Goal: Task Accomplishment & Management: Use online tool/utility

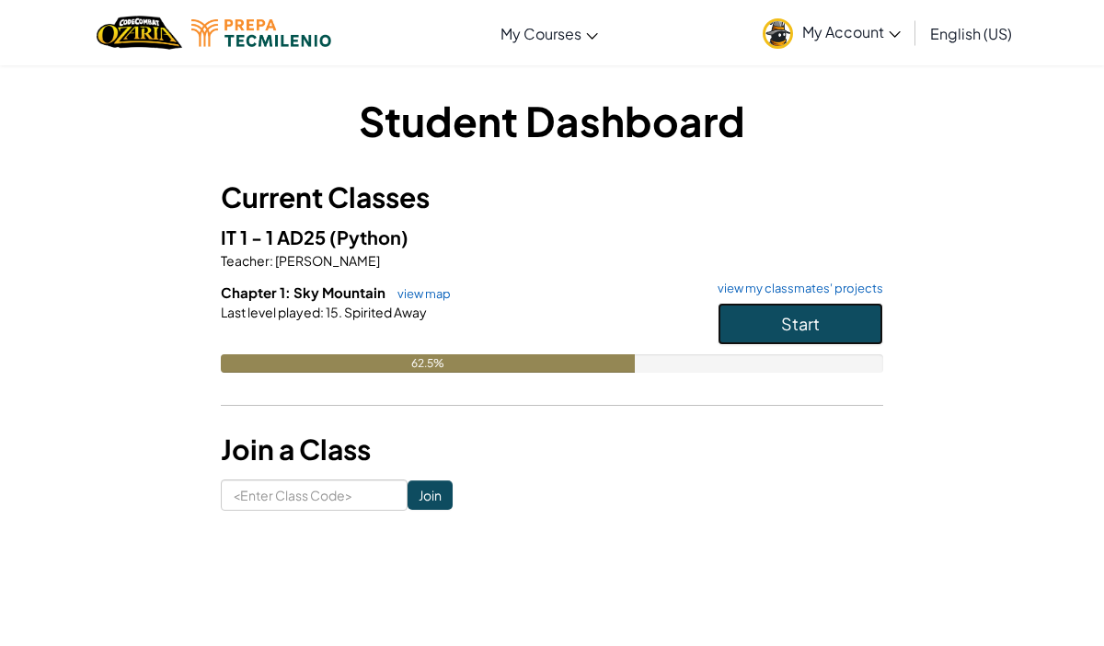
click at [798, 329] on span "Start" at bounding box center [800, 323] width 39 height 21
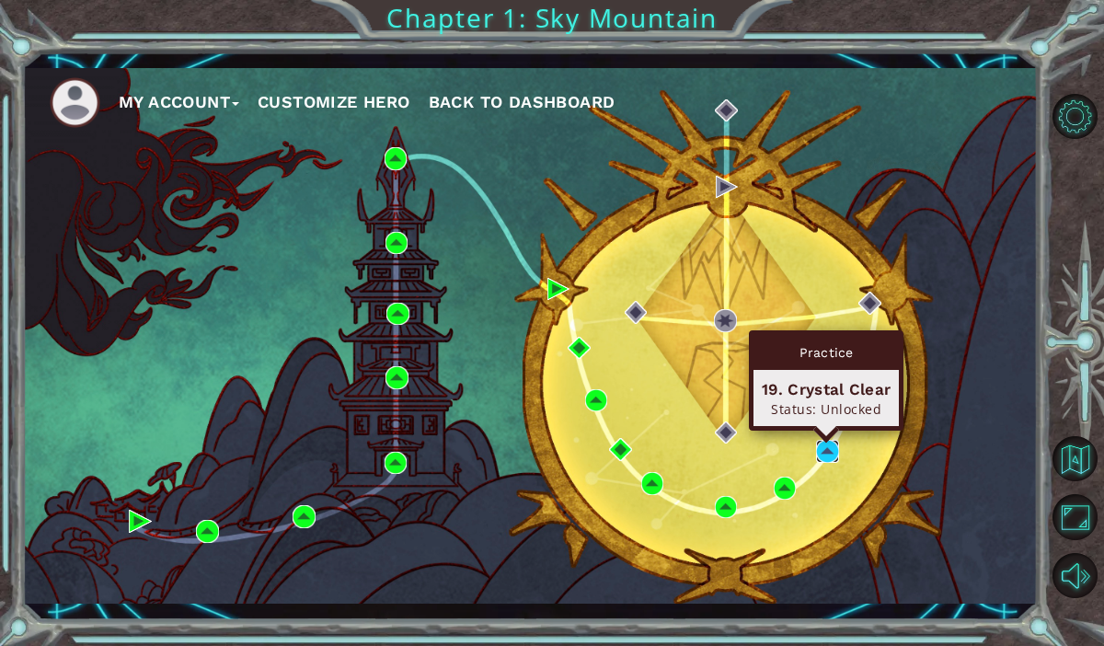
click at [832, 454] on img at bounding box center [827, 451] width 23 height 23
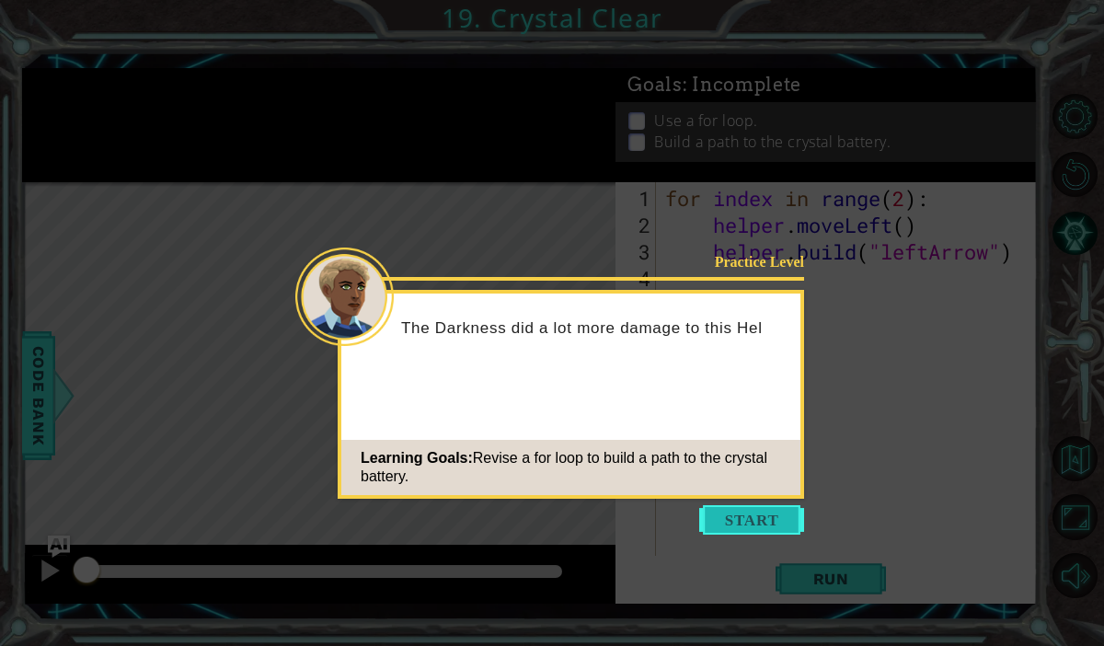
click at [752, 523] on button "Start" at bounding box center [751, 519] width 105 height 29
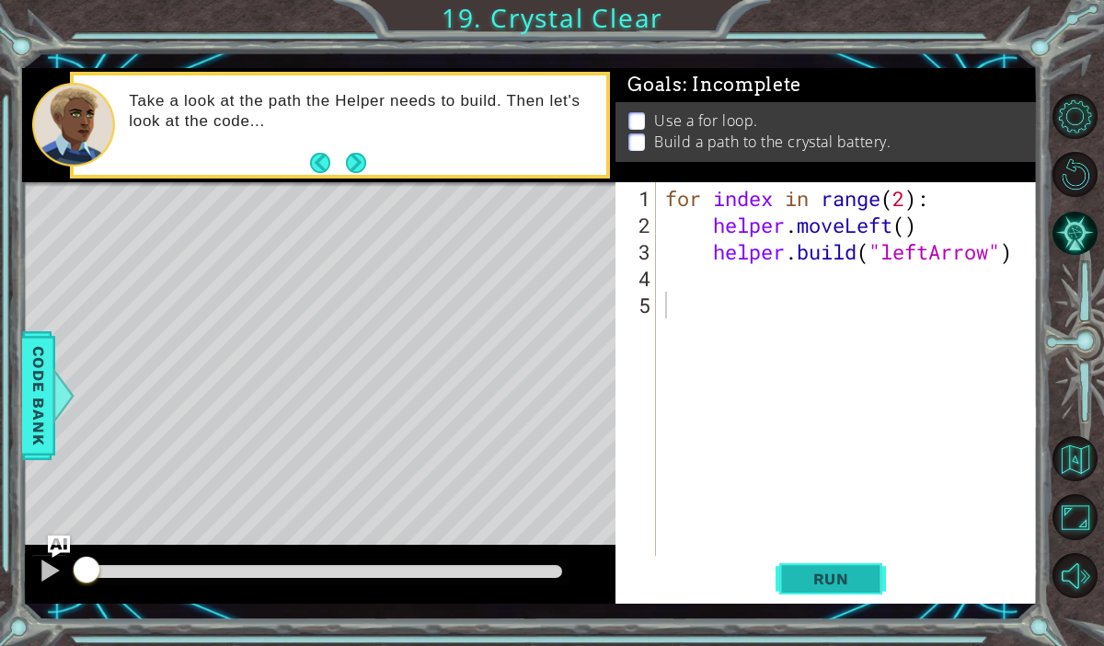
click at [795, 583] on span "Run" at bounding box center [831, 579] width 73 height 18
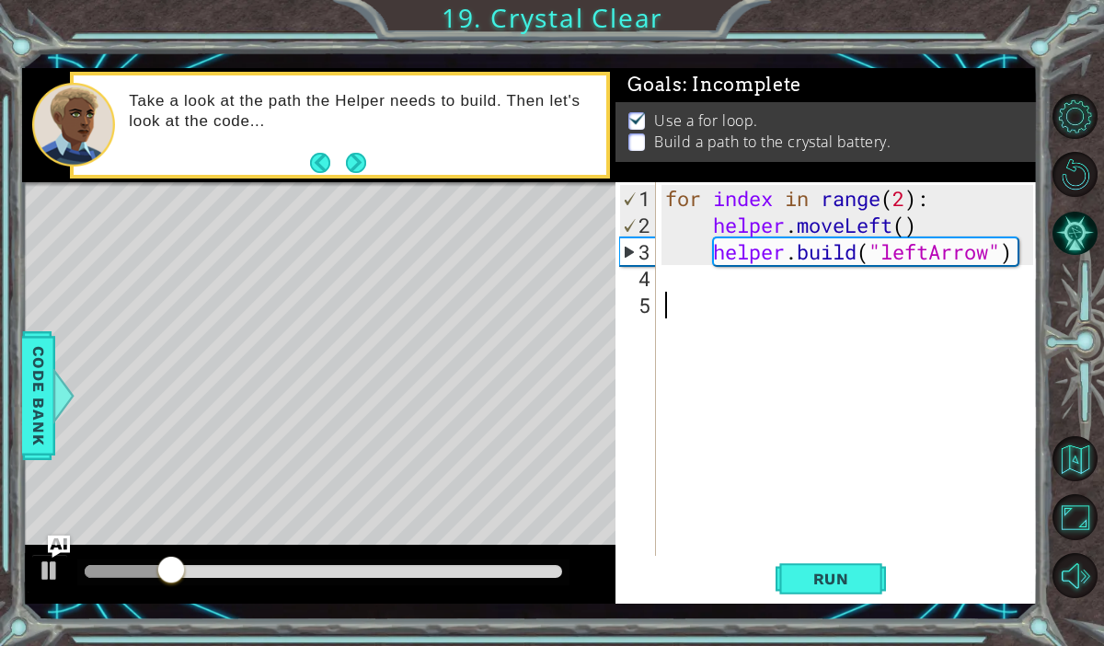
click at [752, 307] on div "for index in range ( 2 ) : helper . moveLeft ( ) helper . build ( "leftArrow" )" at bounding box center [852, 398] width 381 height 427
click at [751, 295] on div "for index in range ( 2 ) : helper . moveLeft ( ) helper . build ( "leftArrow" )" at bounding box center [852, 398] width 381 height 427
click at [692, 296] on div "for index in range ( 2 ) : helper . moveLeft ( ) helper . build ( "leftArrow" )" at bounding box center [852, 398] width 381 height 427
click at [690, 270] on div "for index in range ( 2 ) : helper . moveLeft ( ) helper . build ( "leftArrow" )" at bounding box center [852, 398] width 381 height 427
type textarea "h"
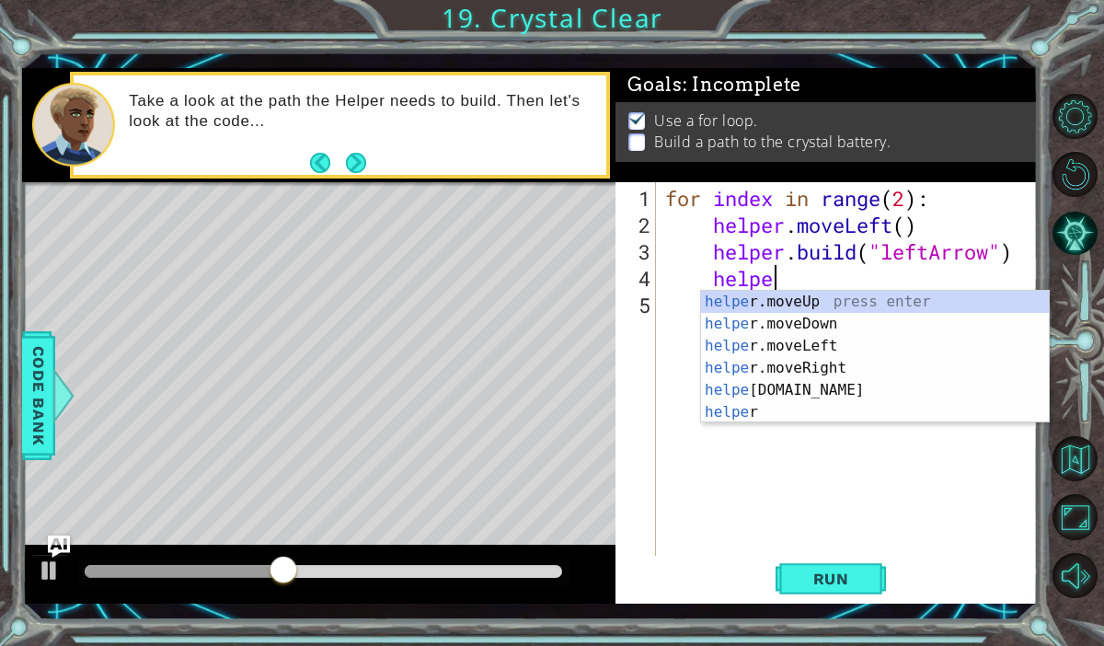
scroll to position [0, 5]
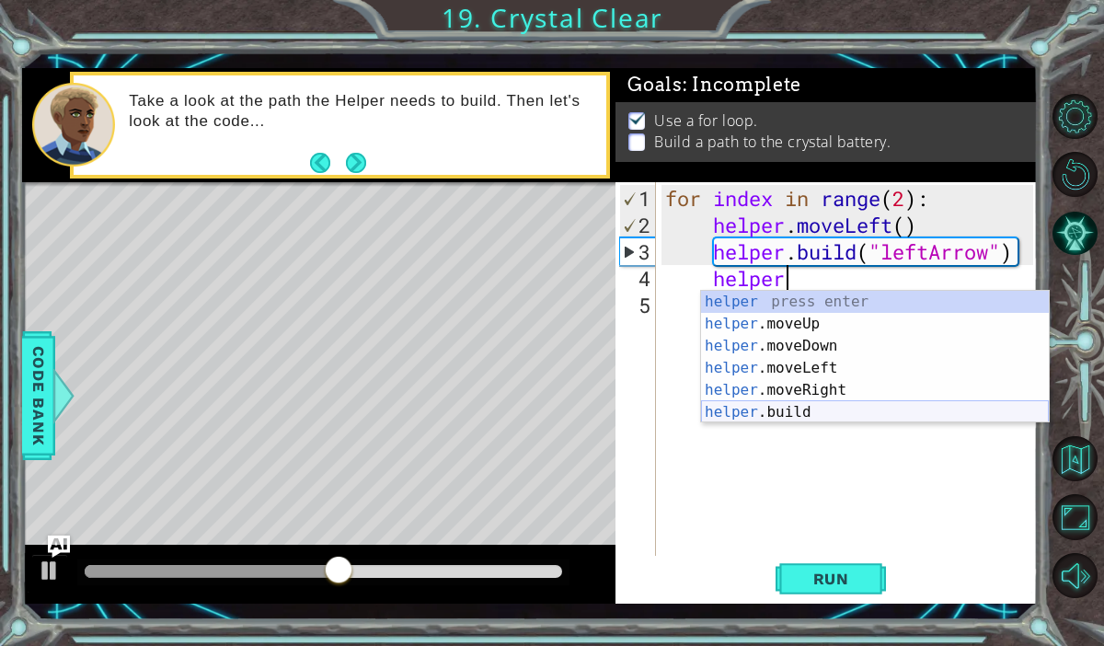
click at [796, 413] on div "helper press enter helper .moveUp press enter helper .moveDown press enter help…" at bounding box center [875, 379] width 348 height 177
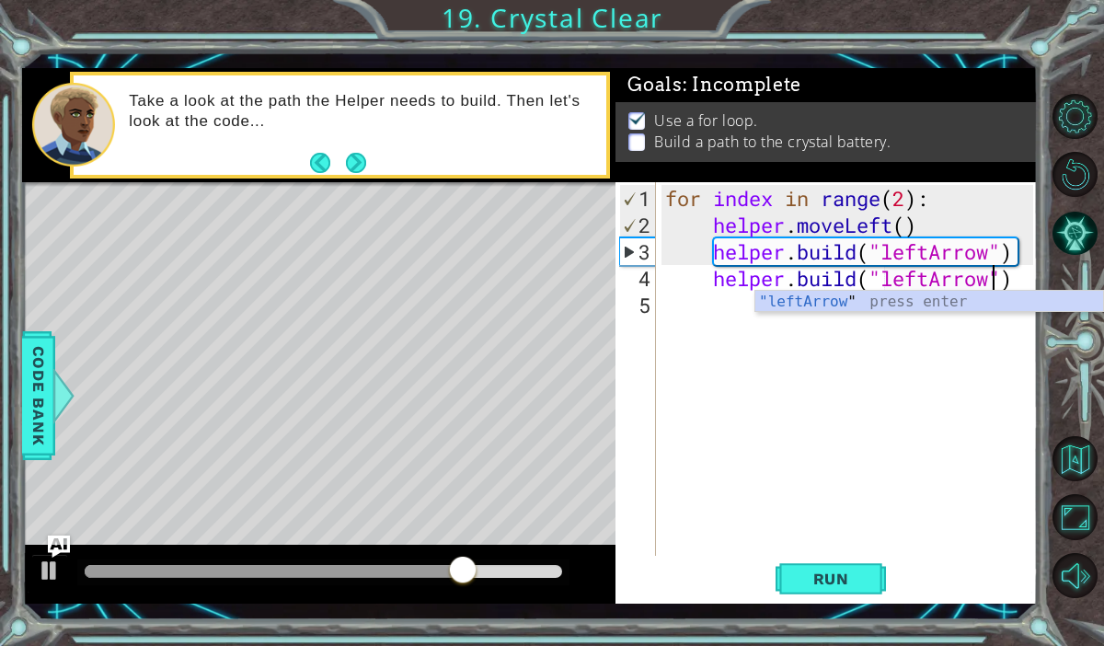
scroll to position [0, 14]
click at [909, 304] on div ""leftArrow " press enter" at bounding box center [929, 324] width 348 height 66
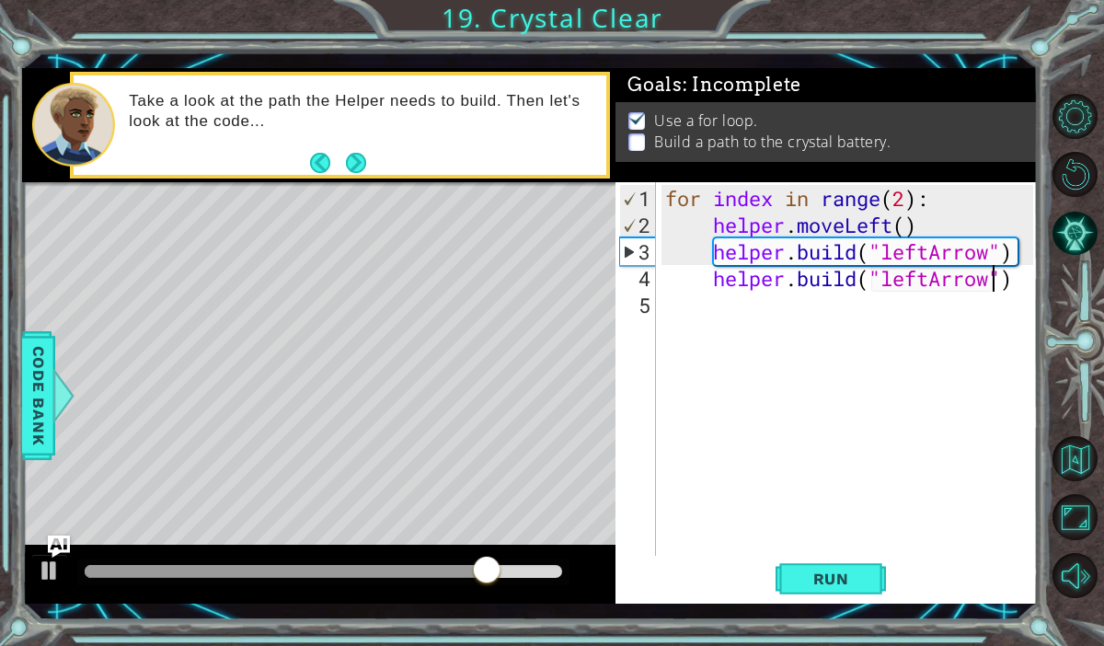
click at [777, 332] on div "for index in range ( 2 ) : helper . moveLeft ( ) helper . build ( "leftArrow" )…" at bounding box center [852, 398] width 381 height 427
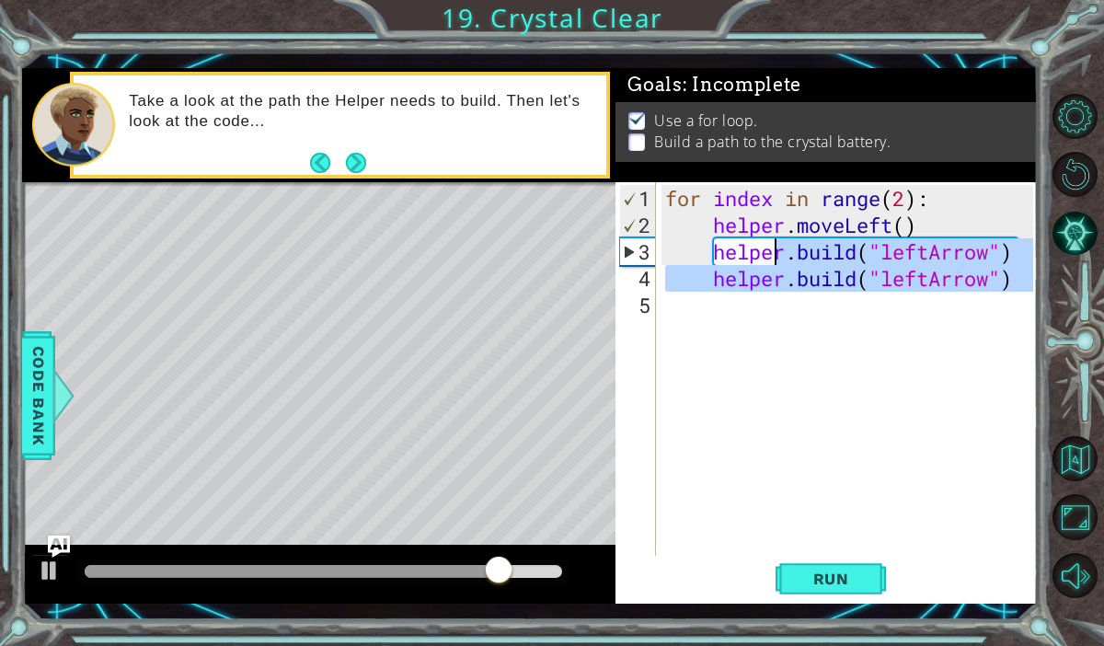
type textarea "[DOMAIN_NAME]("leftArrow") [DOMAIN_NAME]("leftArrow")"
click at [777, 332] on div "for index in range ( 2 ) : helper . moveLeft ( ) helper . build ( "leftArrow" )…" at bounding box center [852, 398] width 381 height 427
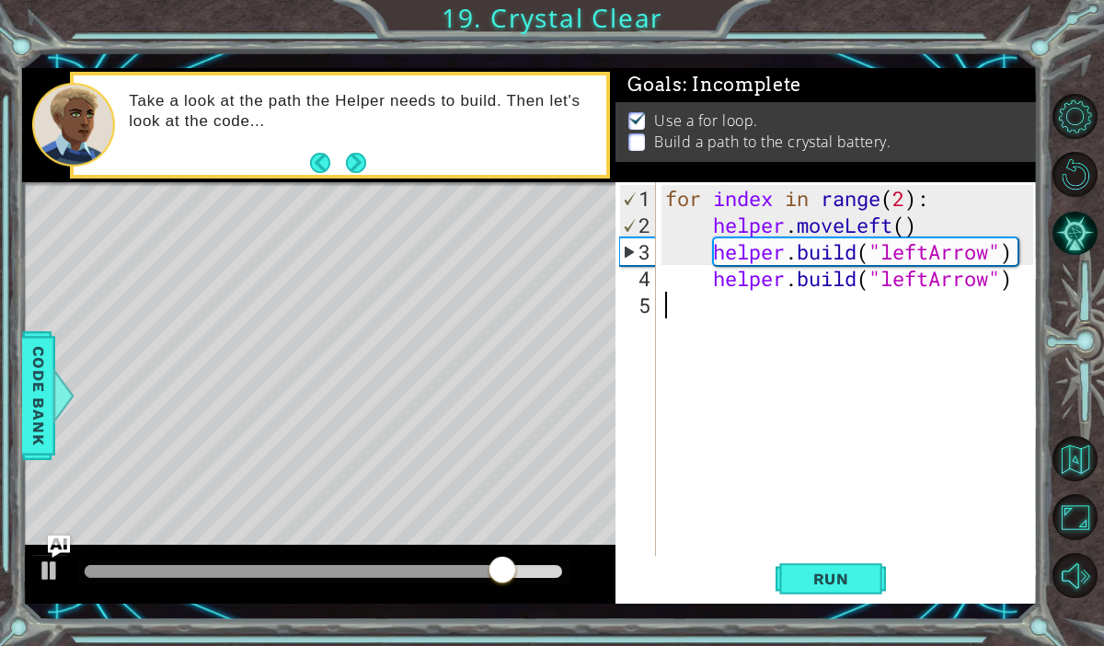
scroll to position [0, 0]
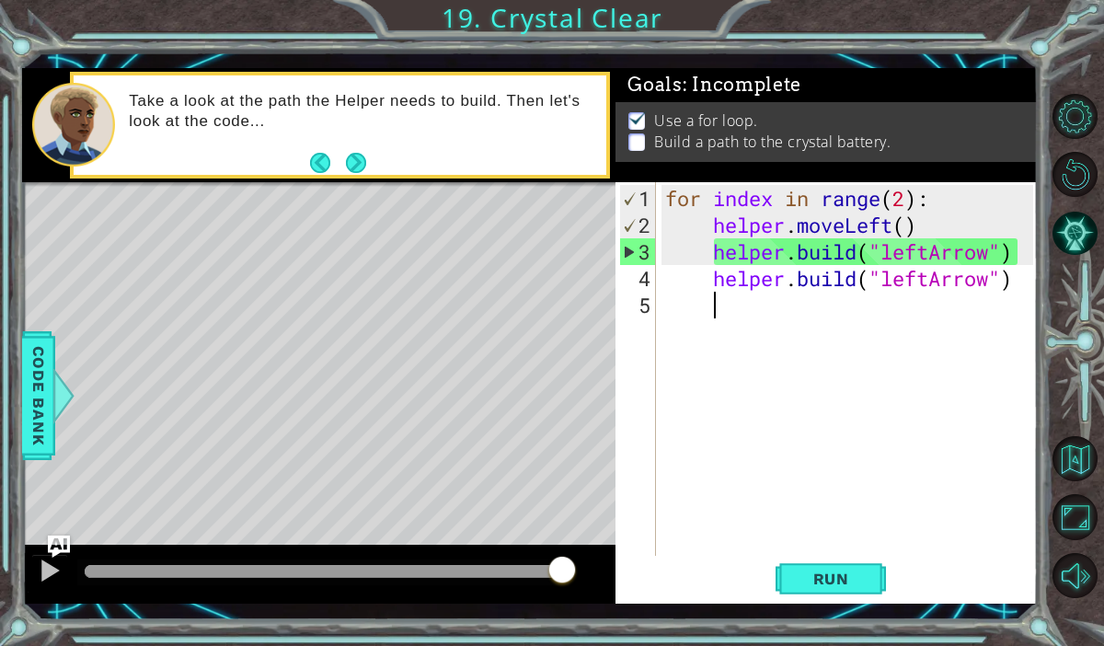
click at [711, 282] on div "for index in range ( 2 ) : helper . moveLeft ( ) helper . build ( "leftArrow" )…" at bounding box center [852, 398] width 381 height 427
type textarea "[DOMAIN_NAME]("leftArrow")"
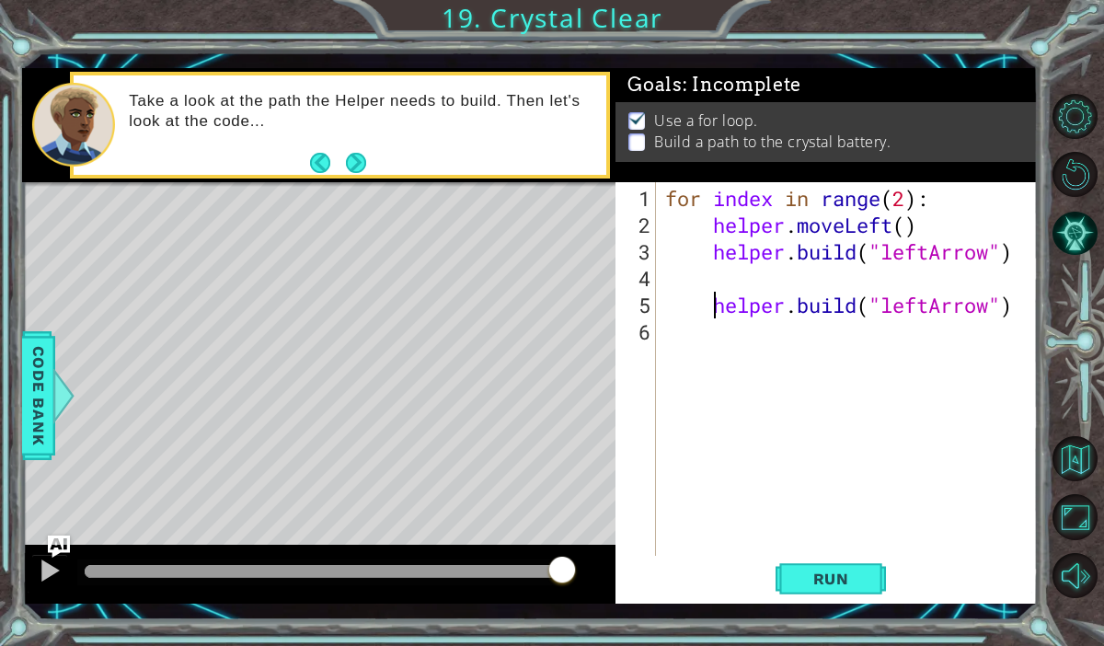
click at [733, 285] on div "for index in range ( 2 ) : helper . moveLeft ( ) helper . build ( "leftArrow" )…" at bounding box center [852, 398] width 381 height 427
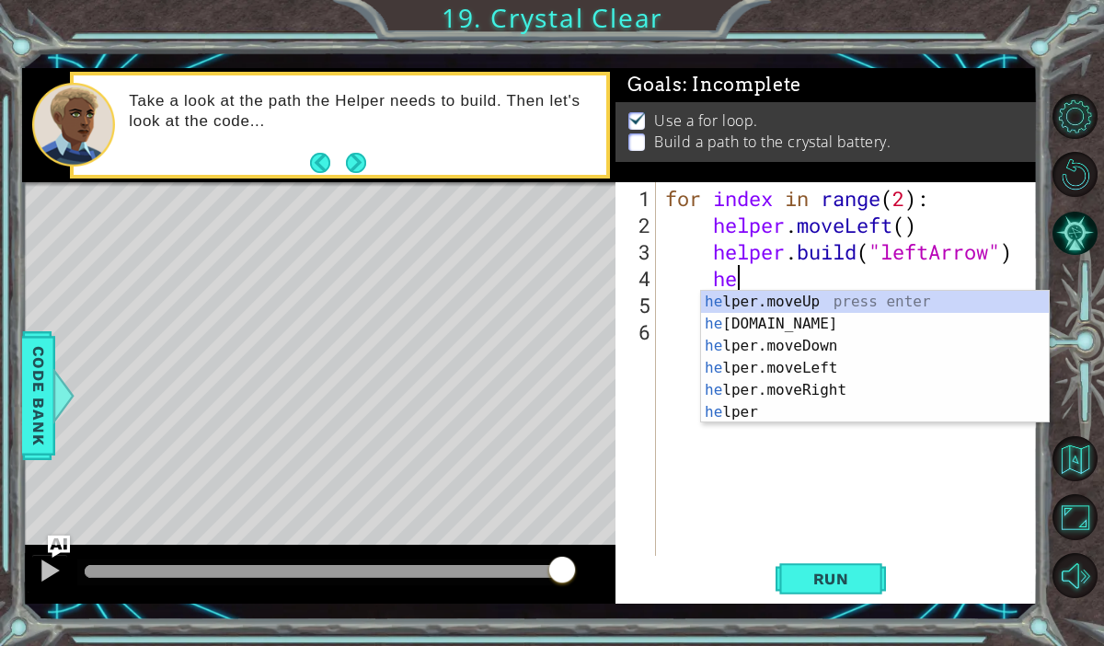
scroll to position [0, 3]
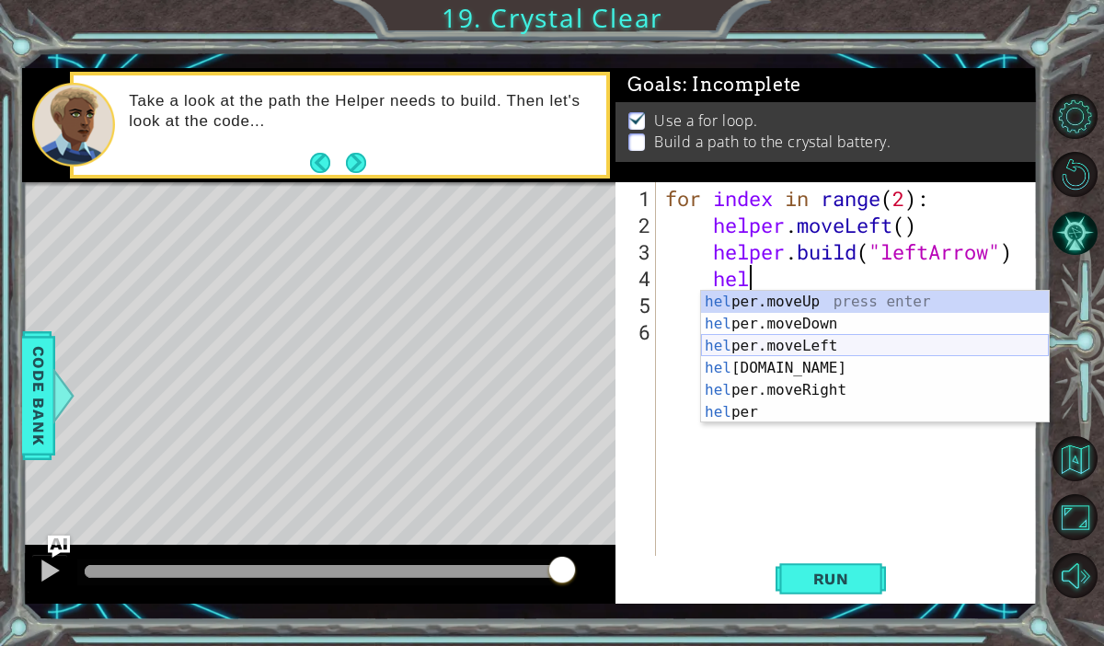
click at [799, 345] on div "hel per.moveUp press enter hel per.moveDown press enter hel per.moveLeft press …" at bounding box center [875, 379] width 348 height 177
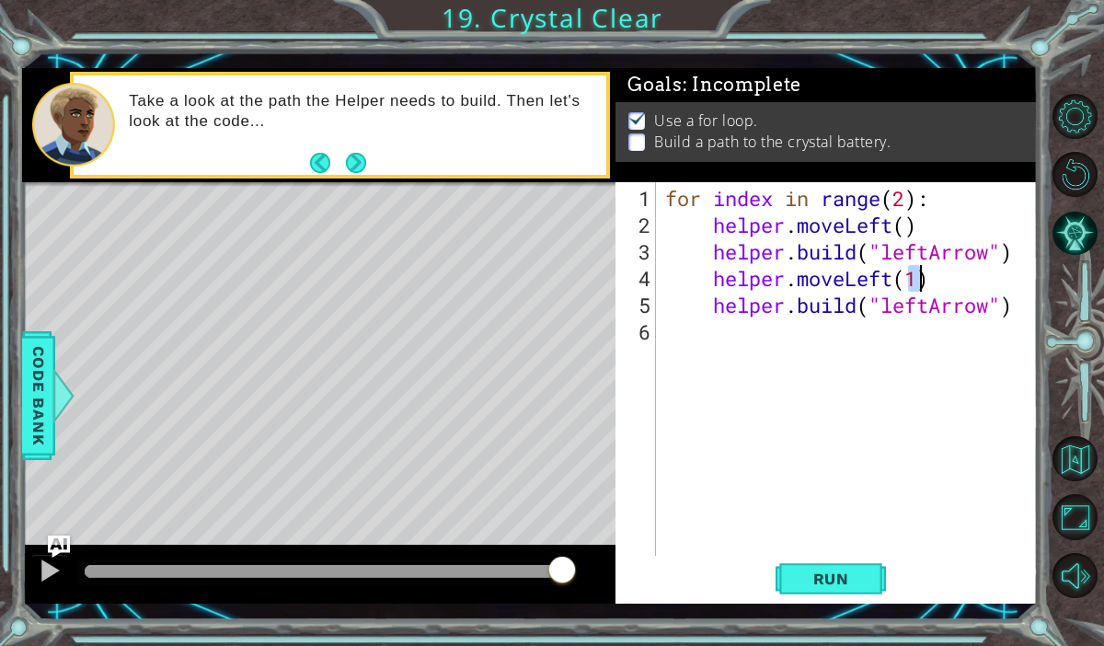
type textarea "helper.moveLeft(1)"
click at [723, 348] on div "for index in range ( 2 ) : helper . moveLeft ( ) helper . build ( "leftArrow" )…" at bounding box center [852, 398] width 381 height 427
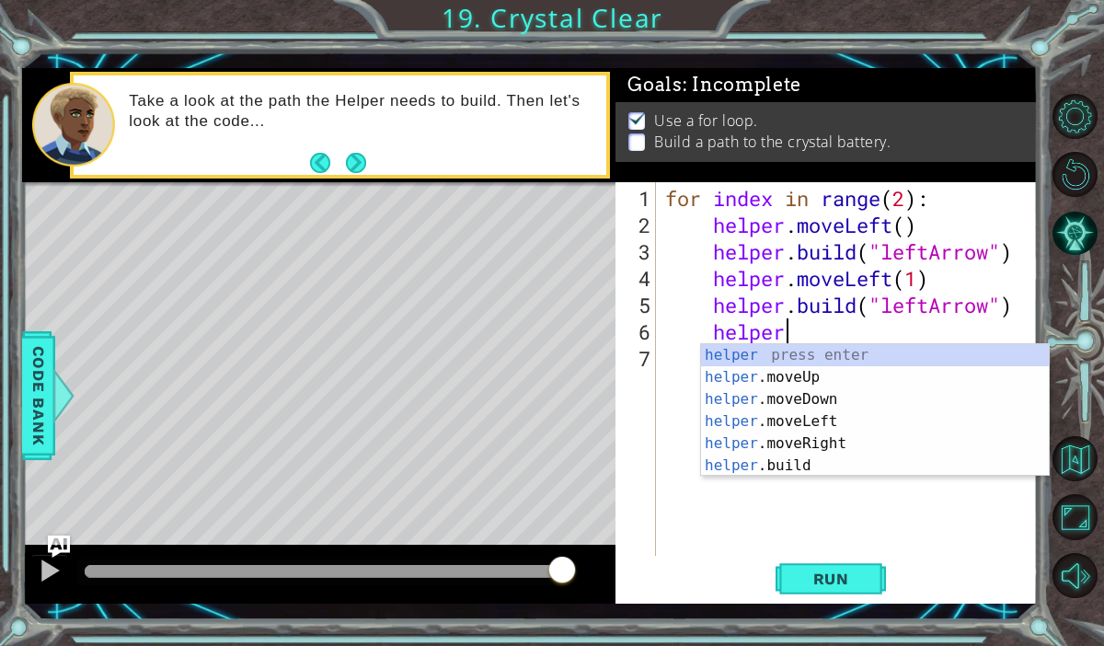
scroll to position [0, 5]
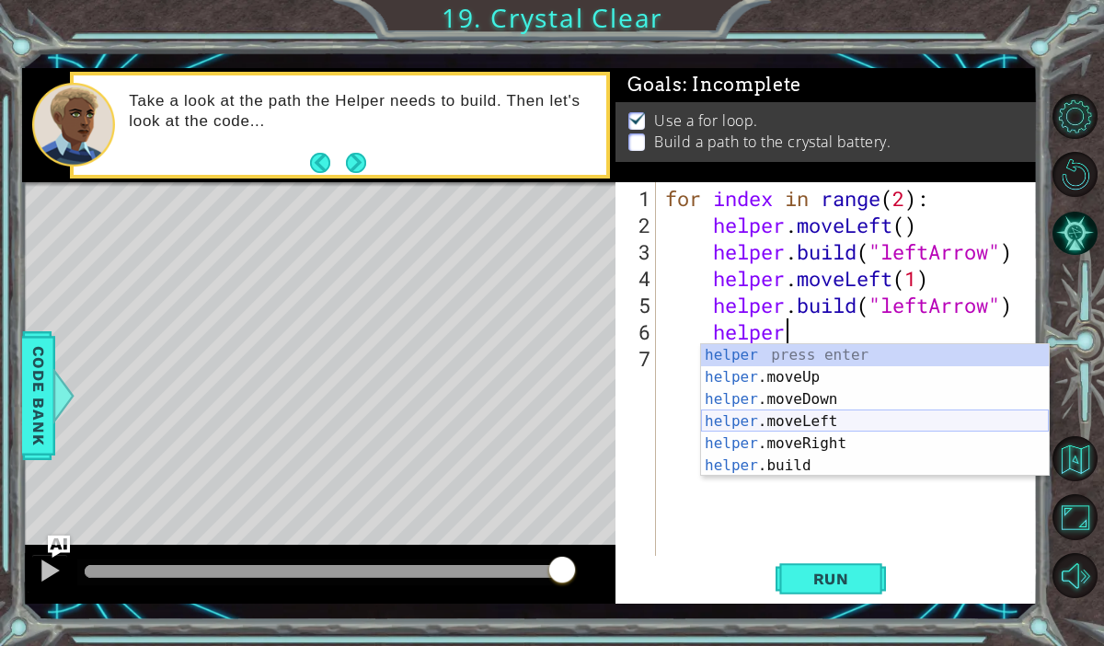
click at [828, 424] on div "helper press enter helper .moveUp press enter helper .moveDown press enter help…" at bounding box center [875, 432] width 348 height 177
type textarea "helper.moveLeft(1)"
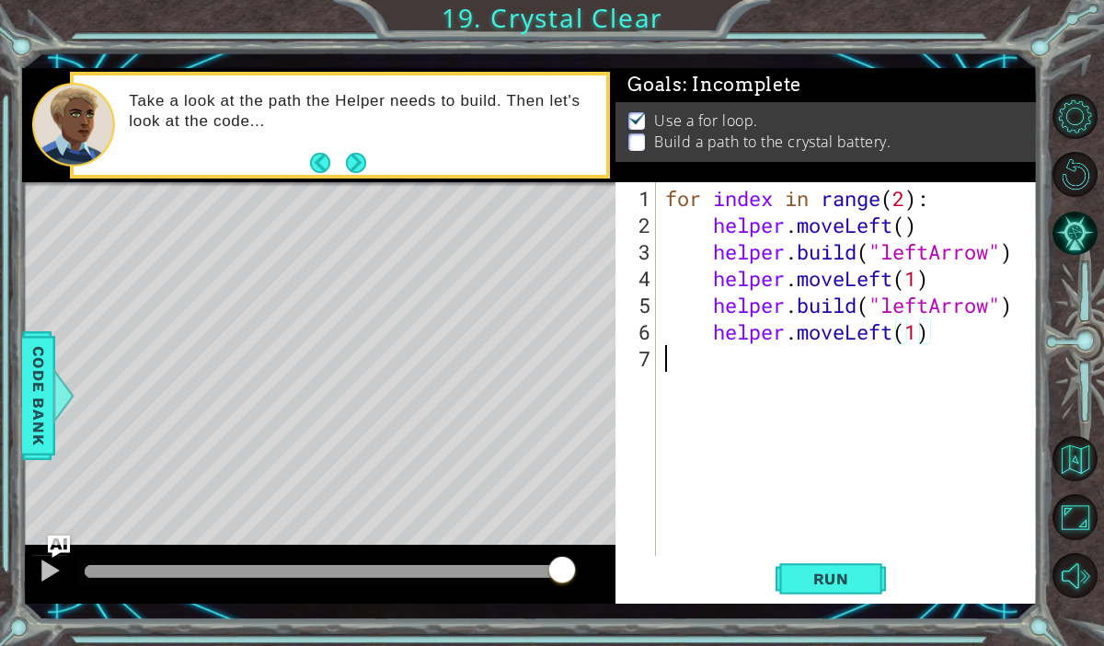
click at [782, 365] on div "for index in range ( 2 ) : helper . moveLeft ( ) helper . build ( "leftArrow" )…" at bounding box center [852, 398] width 381 height 427
click at [720, 348] on div "for index in range ( 2 ) : helper . moveLeft ( ) helper . build ( "leftArrow" )…" at bounding box center [852, 398] width 381 height 427
click at [720, 353] on div "for index in range ( 2 ) : helper . moveLeft ( ) helper . build ( "leftArrow" )…" at bounding box center [852, 398] width 381 height 427
click at [793, 580] on button "Run" at bounding box center [831, 579] width 110 height 42
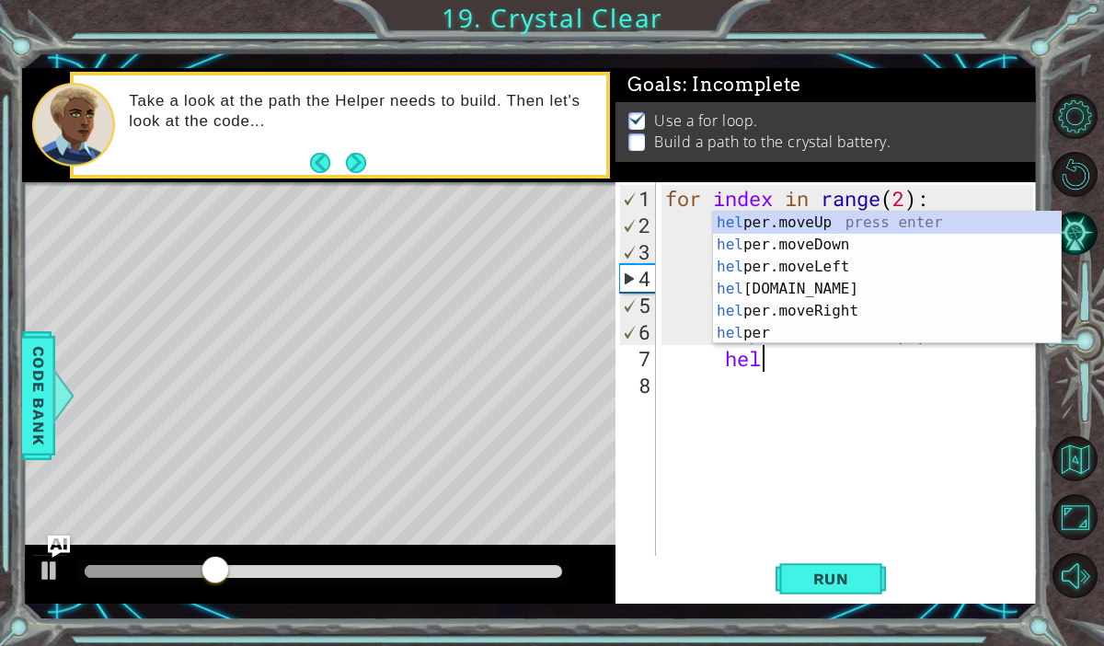
scroll to position [0, 3]
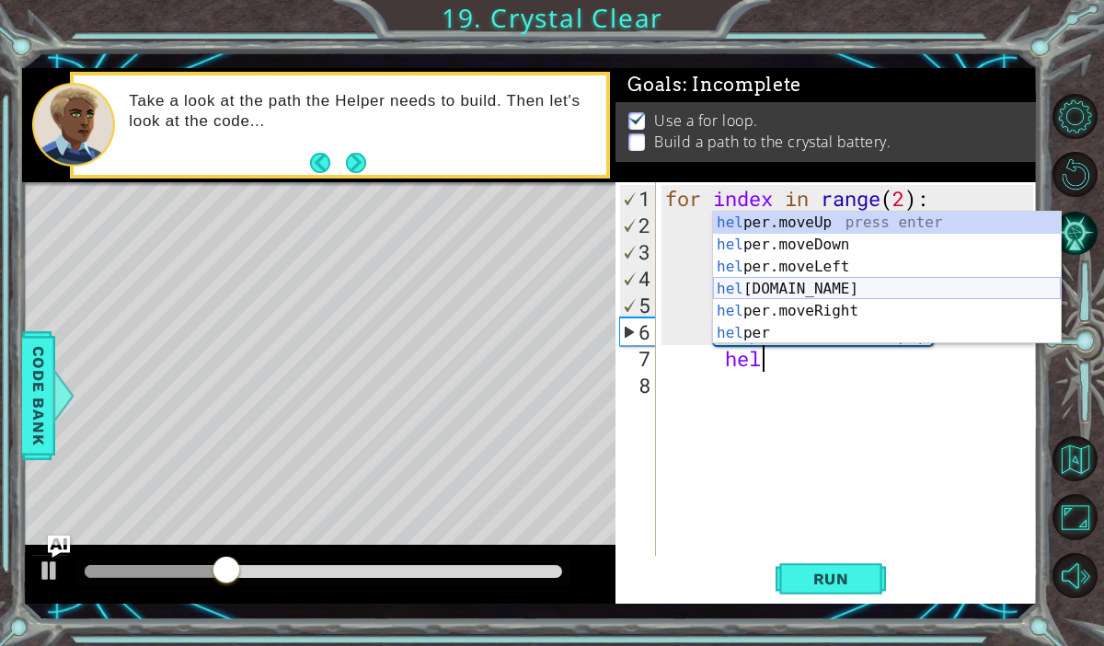
click at [836, 294] on div "hel per.moveUp press enter hel per.moveDown press enter hel per.moveLeft press …" at bounding box center [887, 300] width 348 height 177
type textarea "[DOMAIN_NAME]("rightArrow")"
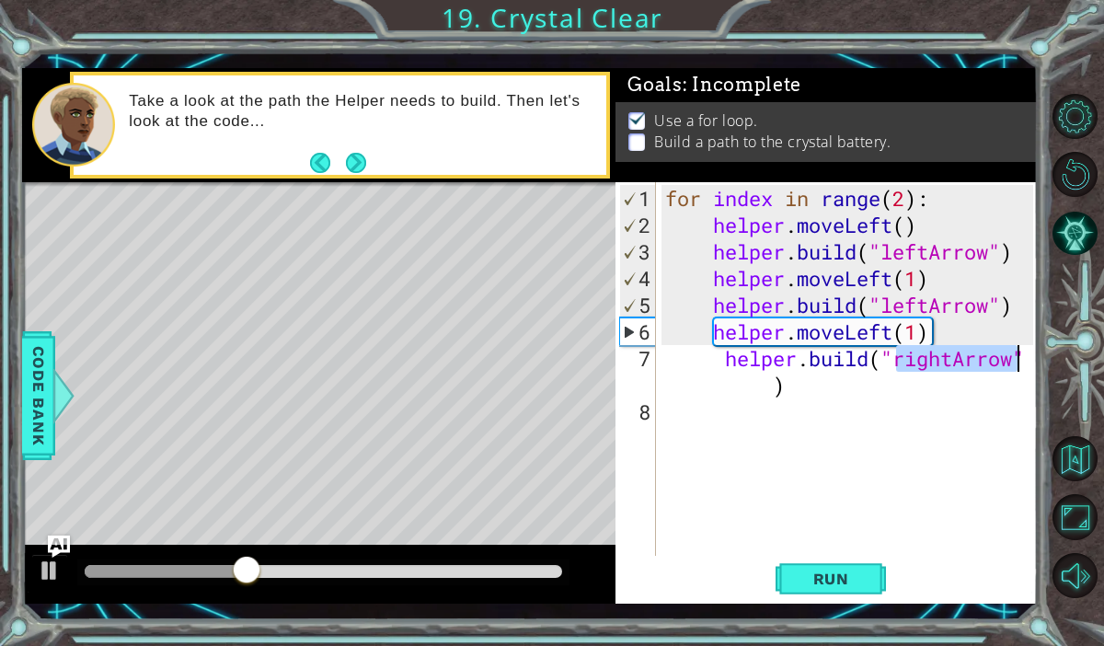
scroll to position [0, 2]
click at [1019, 365] on div "for index in range ( 2 ) : helper . moveLeft ( ) helper . build ( "leftArrow" )…" at bounding box center [852, 398] width 381 height 427
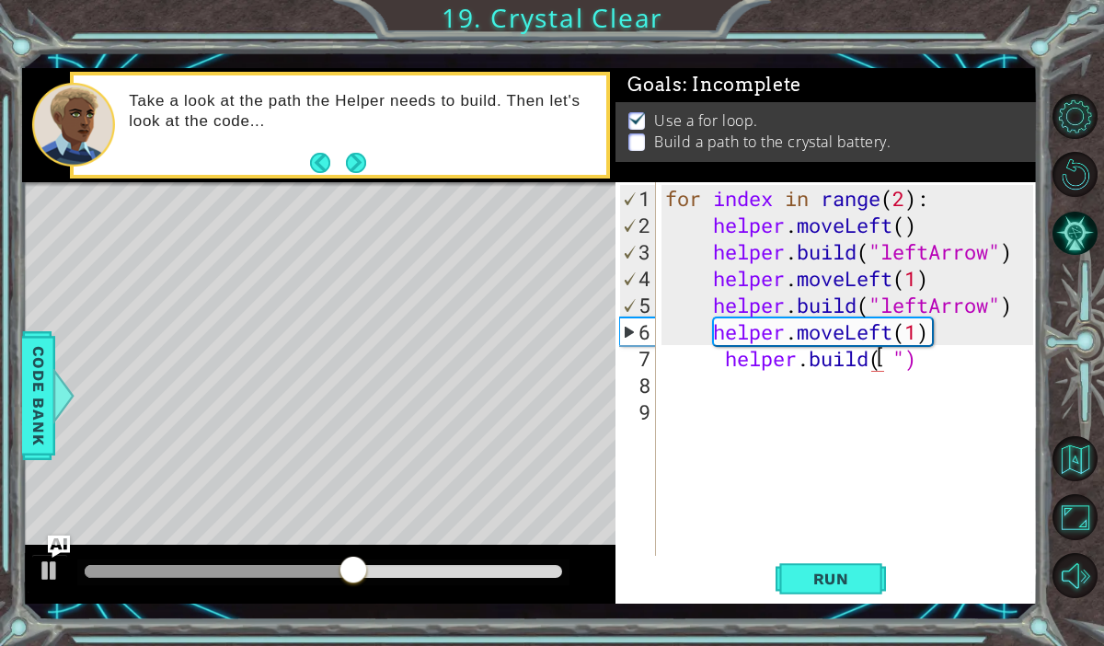
scroll to position [0, 0]
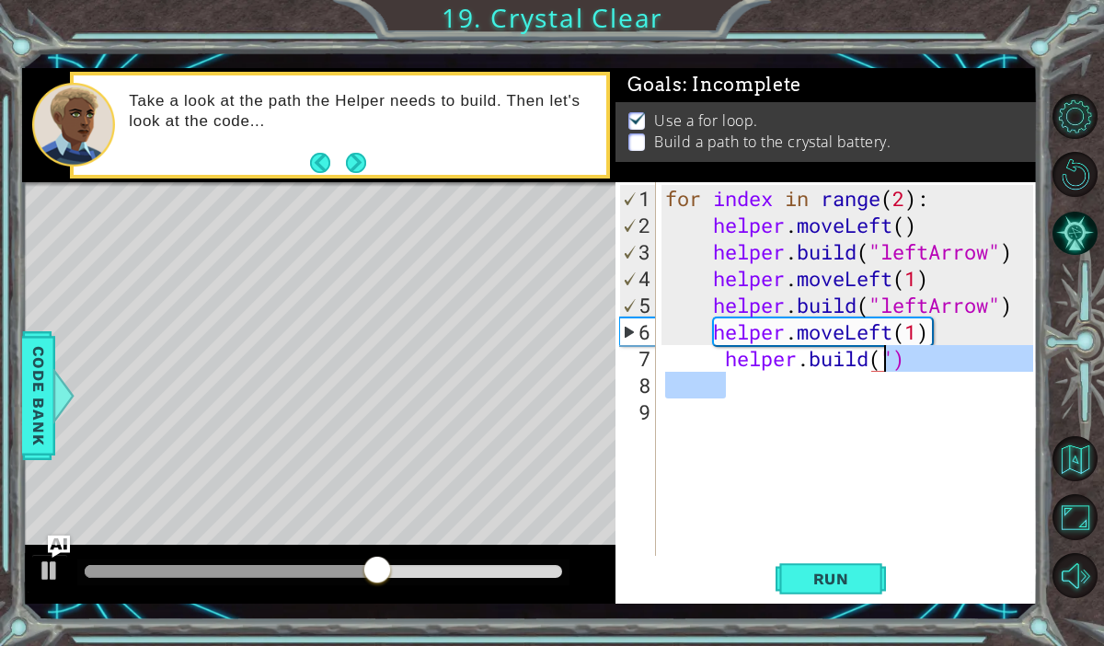
drag, startPoint x: 946, startPoint y: 374, endPoint x: 882, endPoint y: 351, distance: 67.2
click at [881, 351] on div "for index in range ( 2 ) : helper . moveLeft ( ) helper . build ( "leftArrow" )…" at bounding box center [852, 398] width 381 height 427
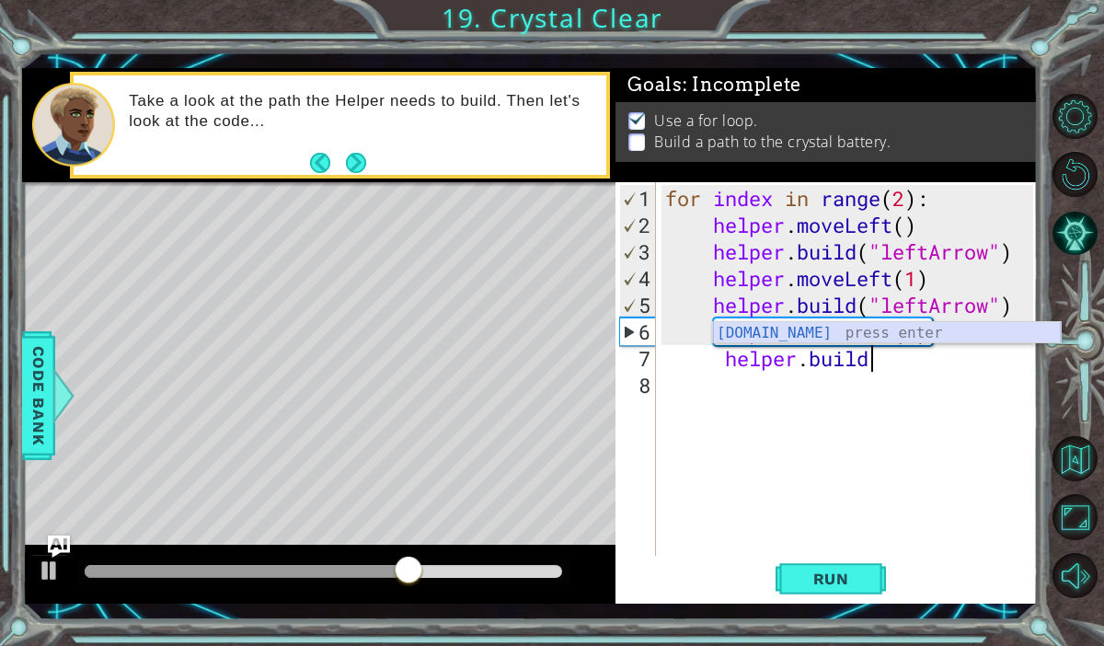
click at [866, 326] on div "[DOMAIN_NAME] press enter" at bounding box center [887, 355] width 348 height 66
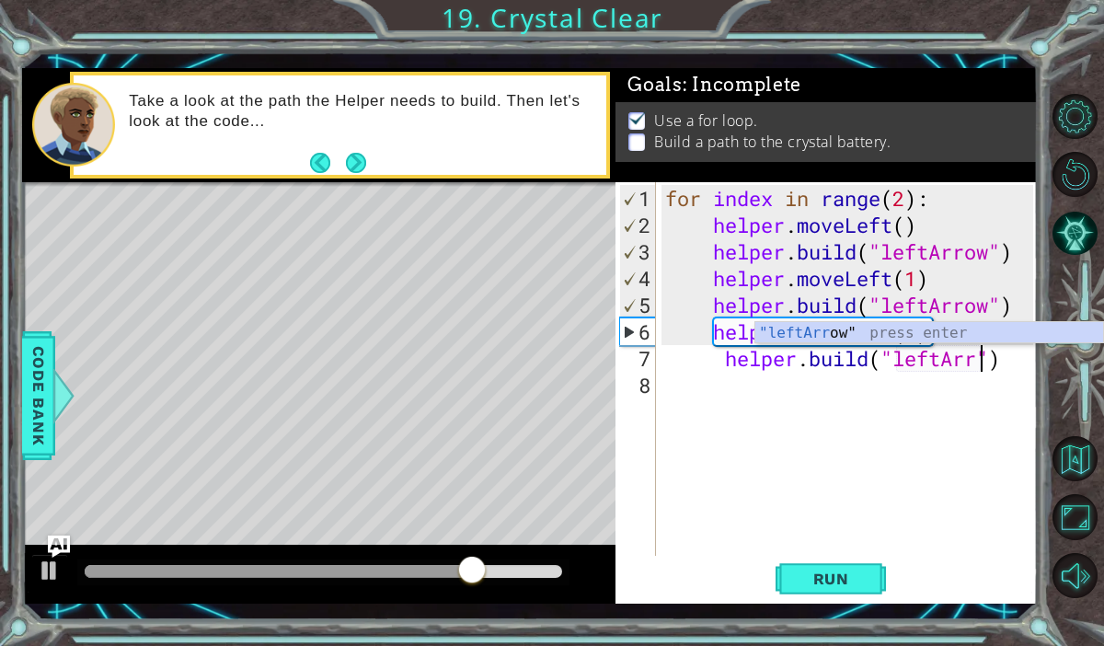
type textarea "[DOMAIN_NAME]("leftArrow")"
click at [849, 328] on div ""leftArrow " press enter" at bounding box center [929, 355] width 348 height 66
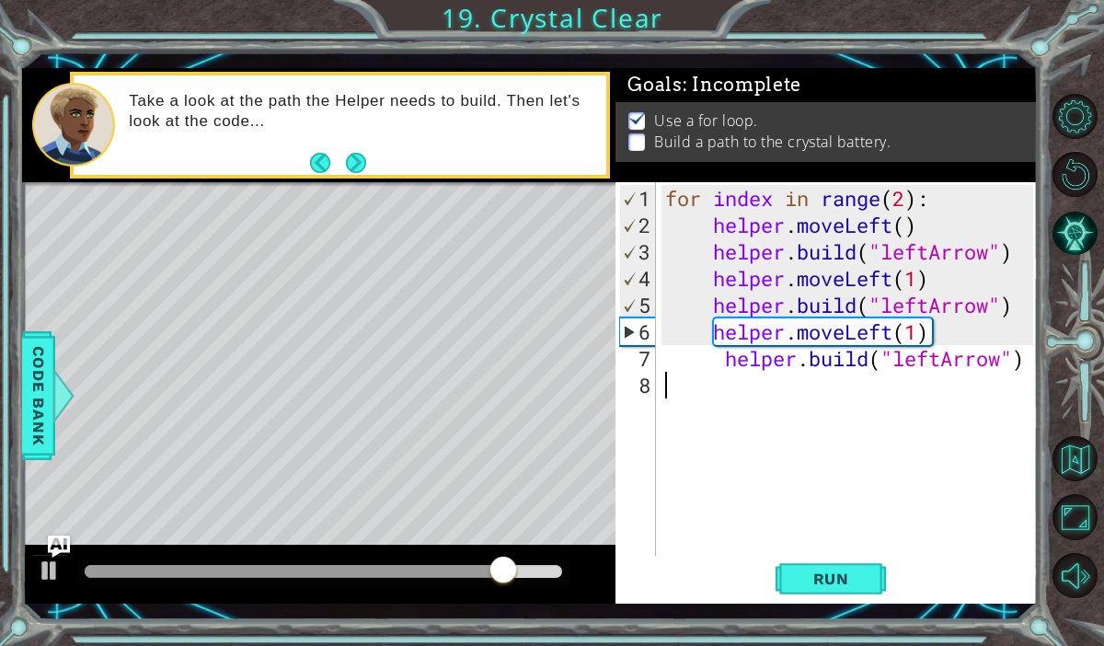
click at [776, 402] on div "for index in range ( 2 ) : helper . moveLeft ( ) helper . build ( "leftArrow" )…" at bounding box center [852, 398] width 381 height 427
click at [730, 363] on div "for index in range ( 2 ) : helper . moveLeft ( ) helper . build ( "leftArrow" )…" at bounding box center [852, 398] width 381 height 427
type textarea "[DOMAIN_NAME]("leftArrow")"
click at [710, 390] on div "for index in range ( 2 ) : helper . moveLeft ( ) helper . build ( "leftArrow" )…" at bounding box center [852, 398] width 381 height 427
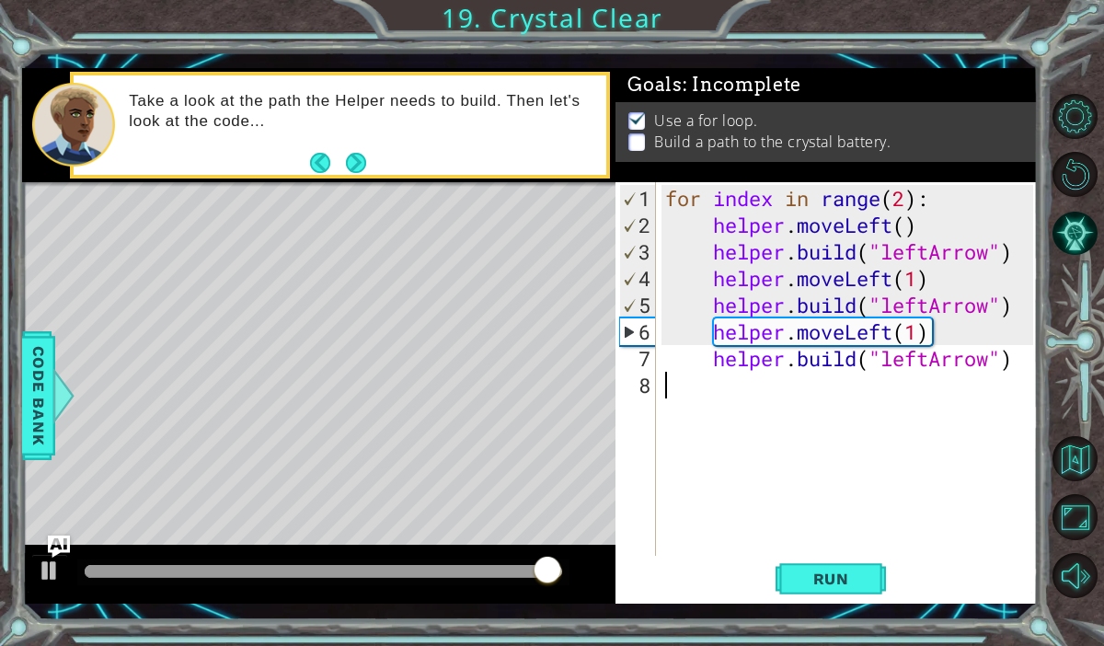
click at [735, 390] on div "for index in range ( 2 ) : helper . moveLeft ( ) helper . build ( "leftArrow" )…" at bounding box center [852, 398] width 381 height 427
click at [754, 390] on div "for index in range ( 2 ) : helper . moveLeft ( ) helper . build ( "leftArrow" )…" at bounding box center [852, 398] width 381 height 427
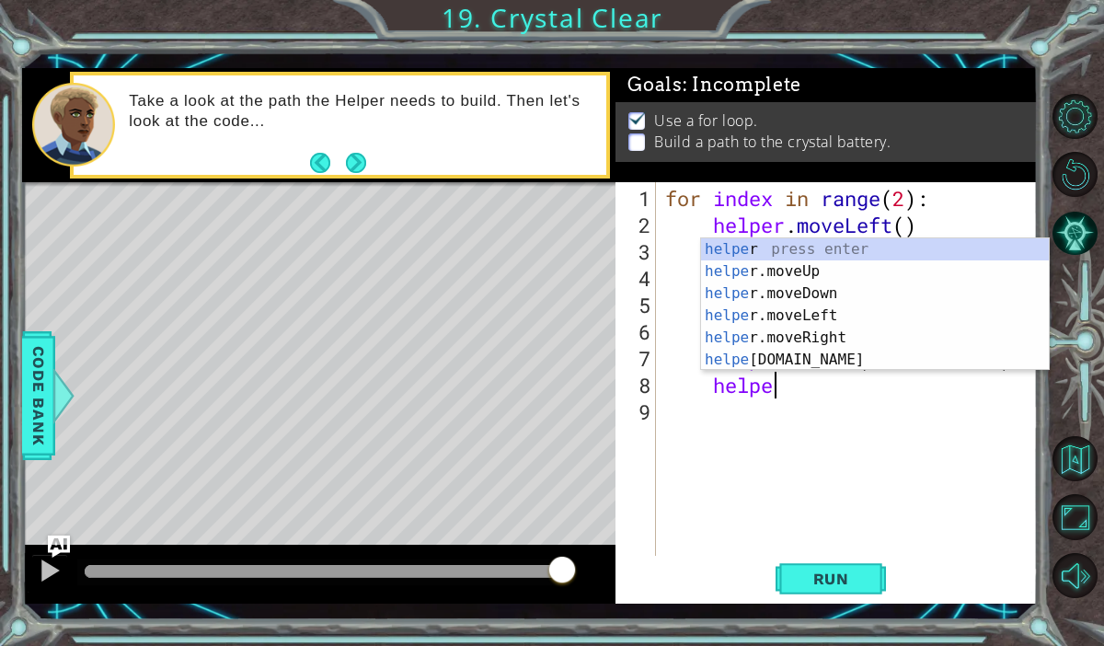
scroll to position [0, 5]
type textarea "h"
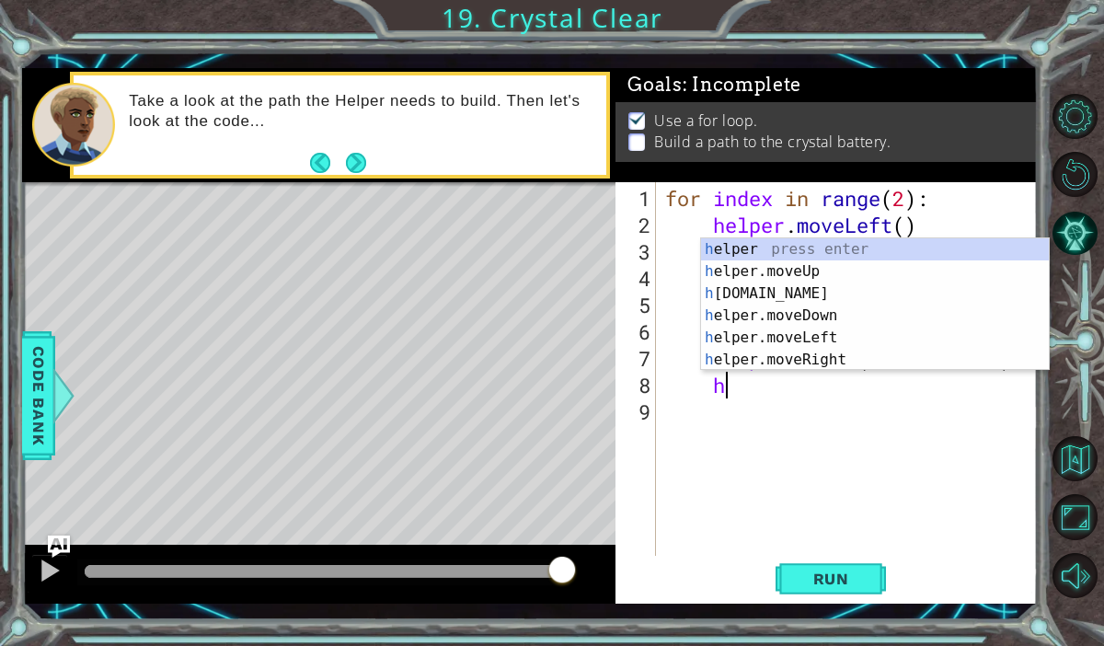
scroll to position [0, 1]
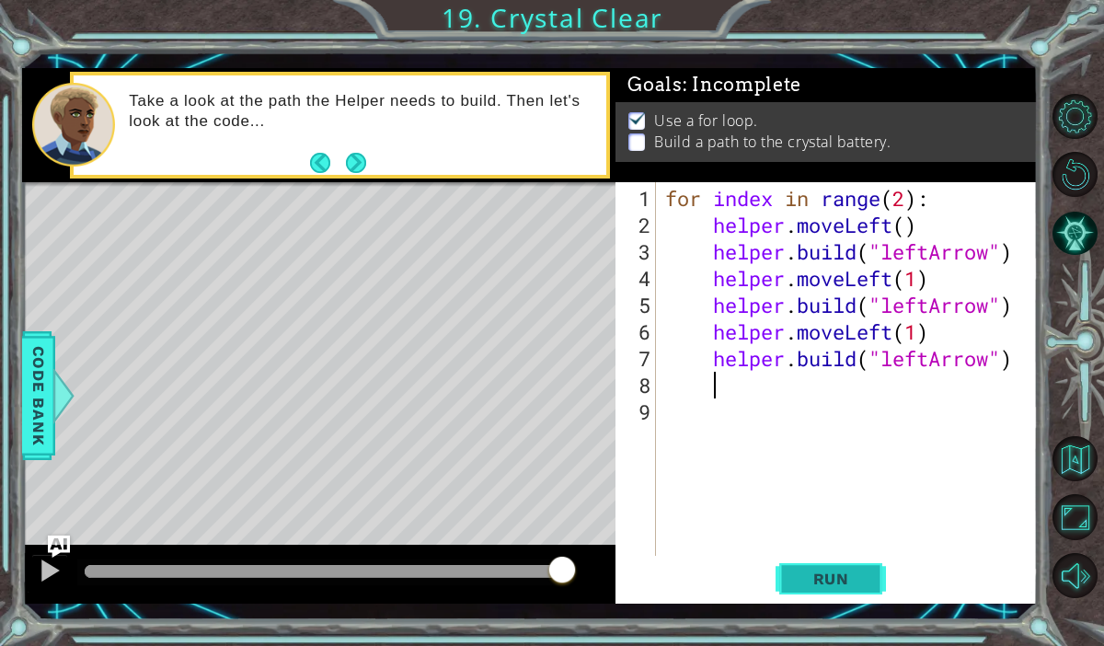
click at [838, 586] on span "Run" at bounding box center [831, 579] width 73 height 18
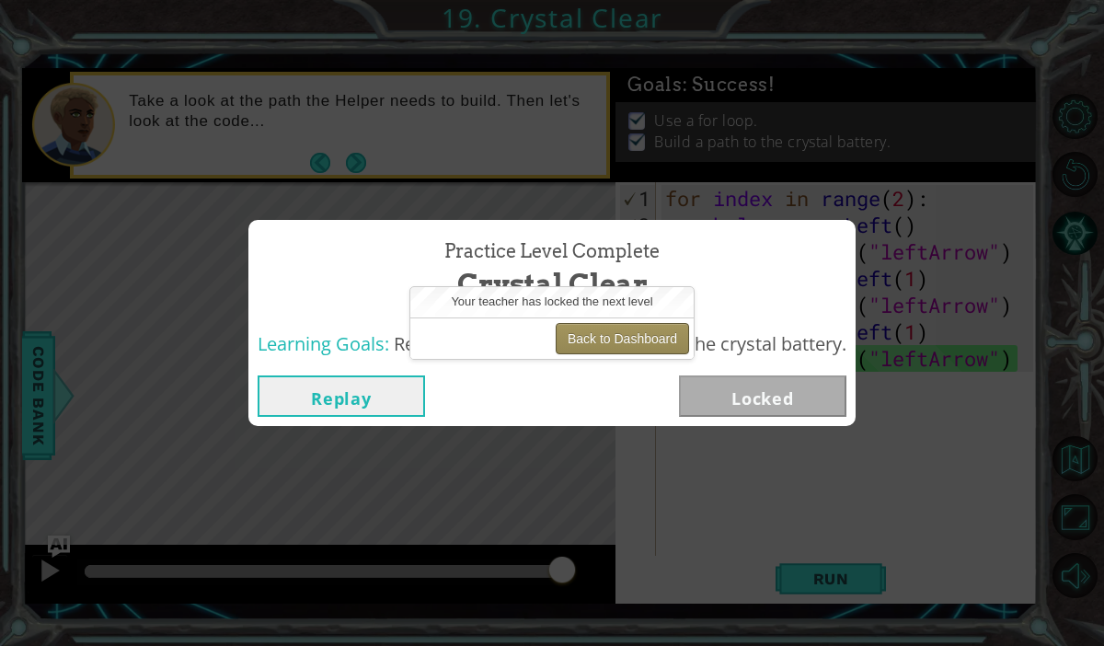
click at [650, 340] on button "Back to Dashboard" at bounding box center [622, 338] width 133 height 31
click at [1045, 206] on div "Practice Level Complete Crystal Clear Learning Goals: Revise a for loop to buil…" at bounding box center [552, 323] width 1104 height 646
click at [340, 408] on button "Replay" at bounding box center [341, 395] width 167 height 41
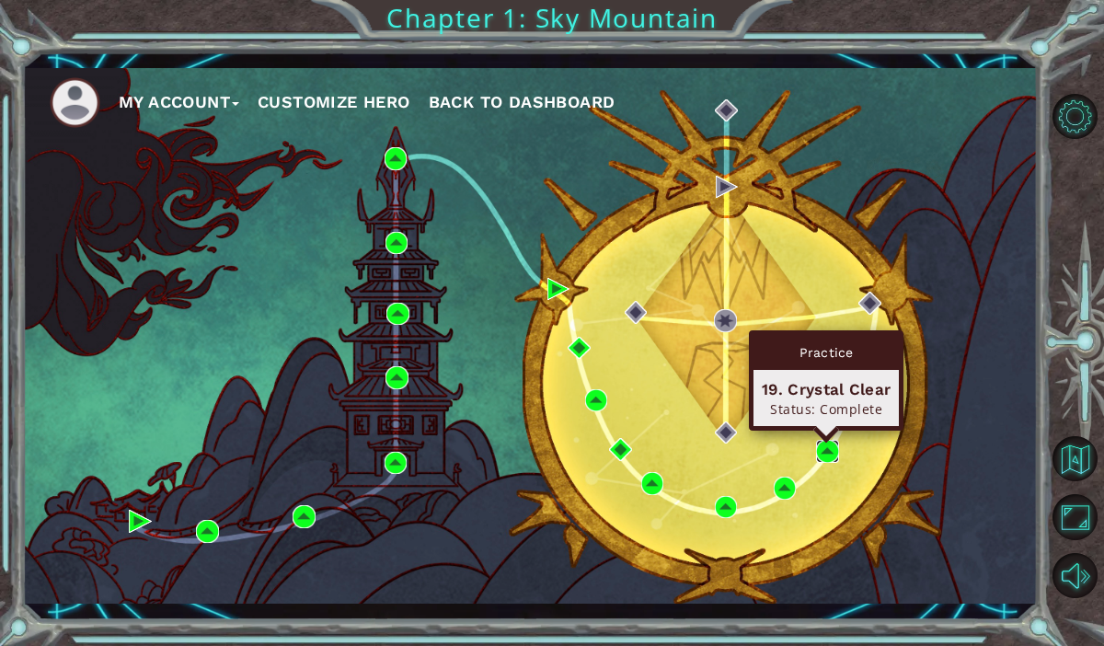
click at [827, 453] on img at bounding box center [827, 451] width 23 height 23
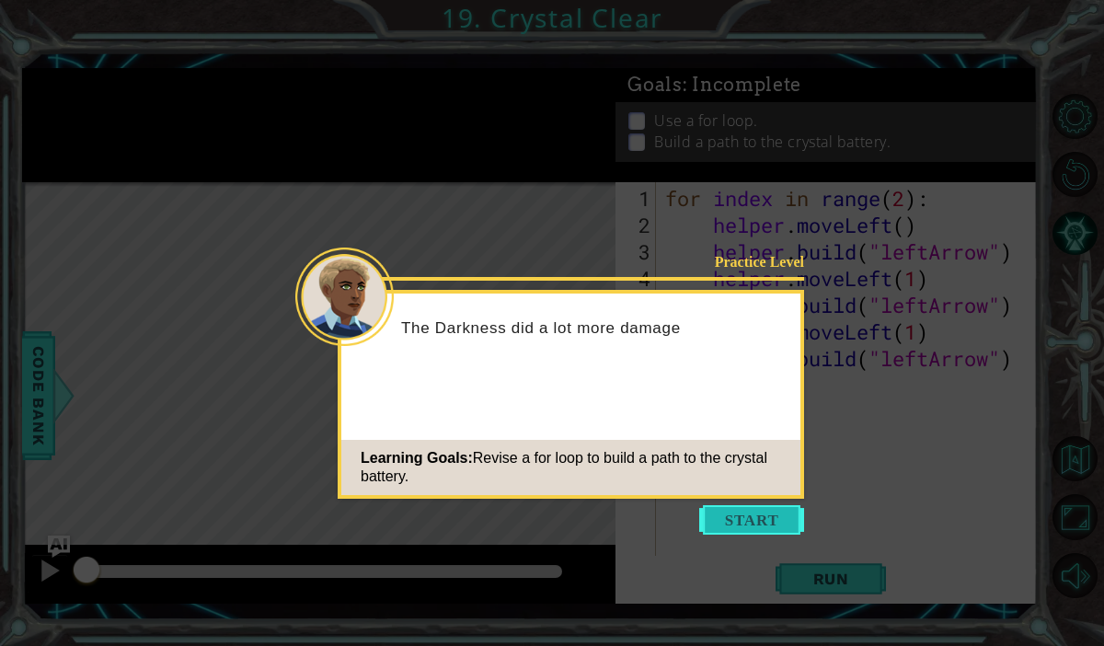
click at [750, 513] on button "Start" at bounding box center [751, 519] width 105 height 29
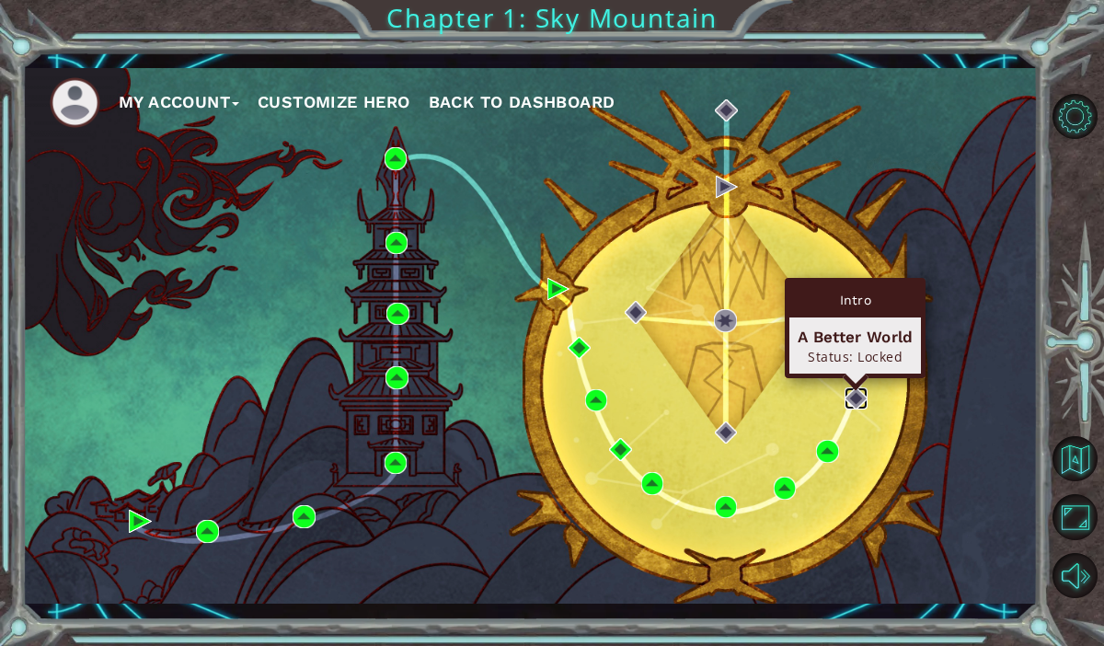
click at [855, 398] on img at bounding box center [856, 398] width 23 height 23
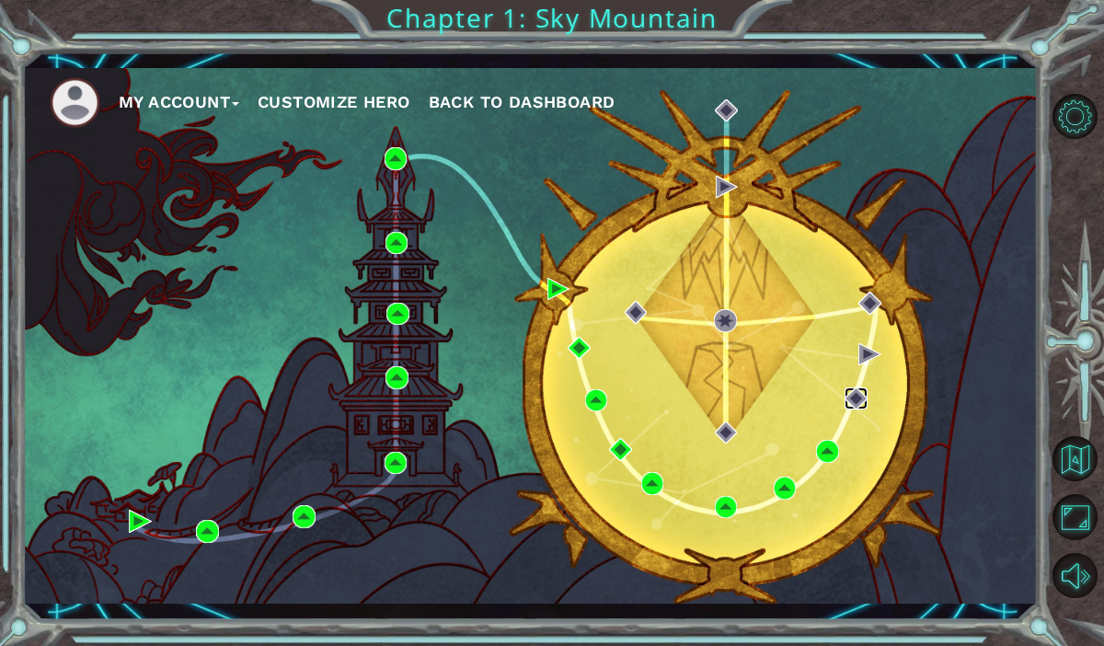
click at [855, 398] on img at bounding box center [856, 398] width 23 height 23
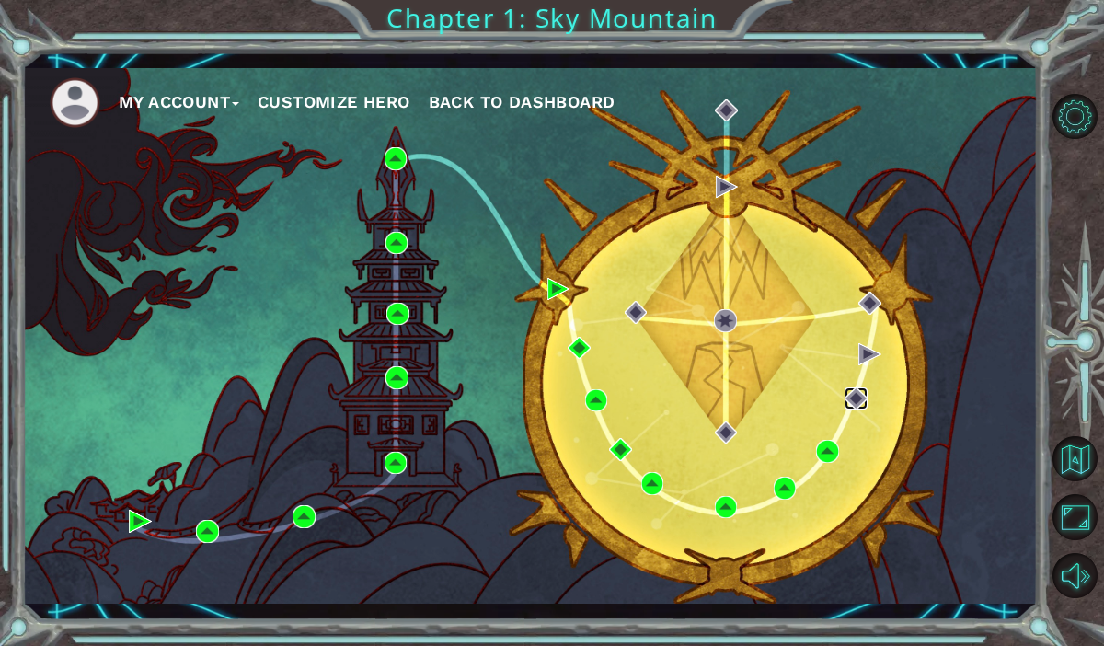
click at [855, 398] on img at bounding box center [856, 398] width 23 height 23
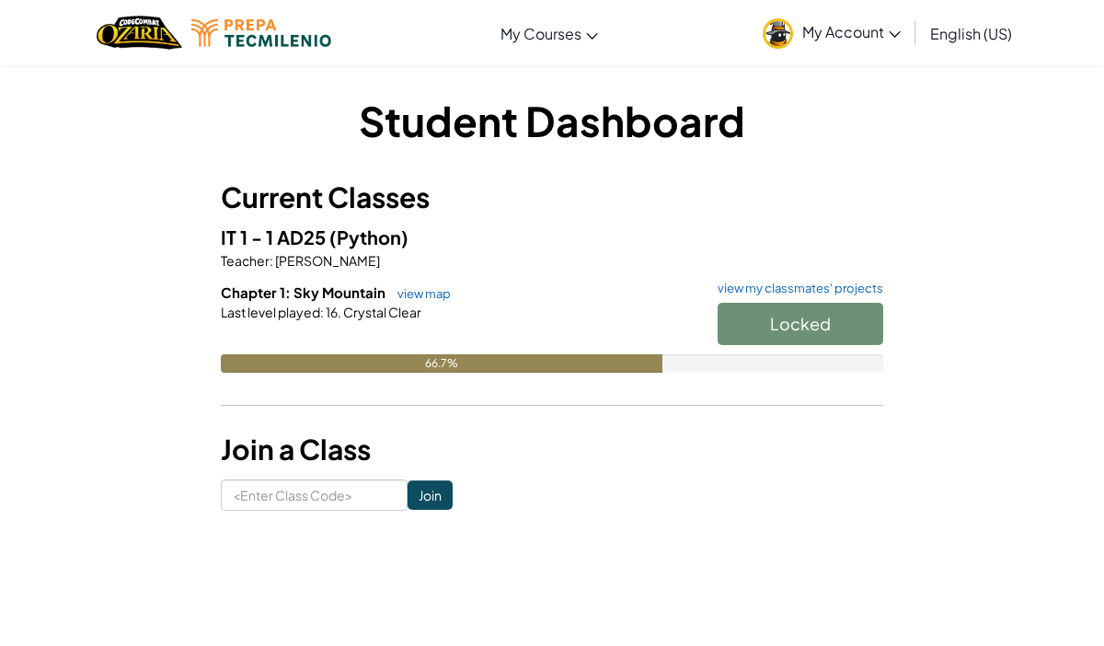
click at [881, 50] on link "My Account" at bounding box center [832, 33] width 156 height 58
